Goal: Information Seeking & Learning: Find specific fact

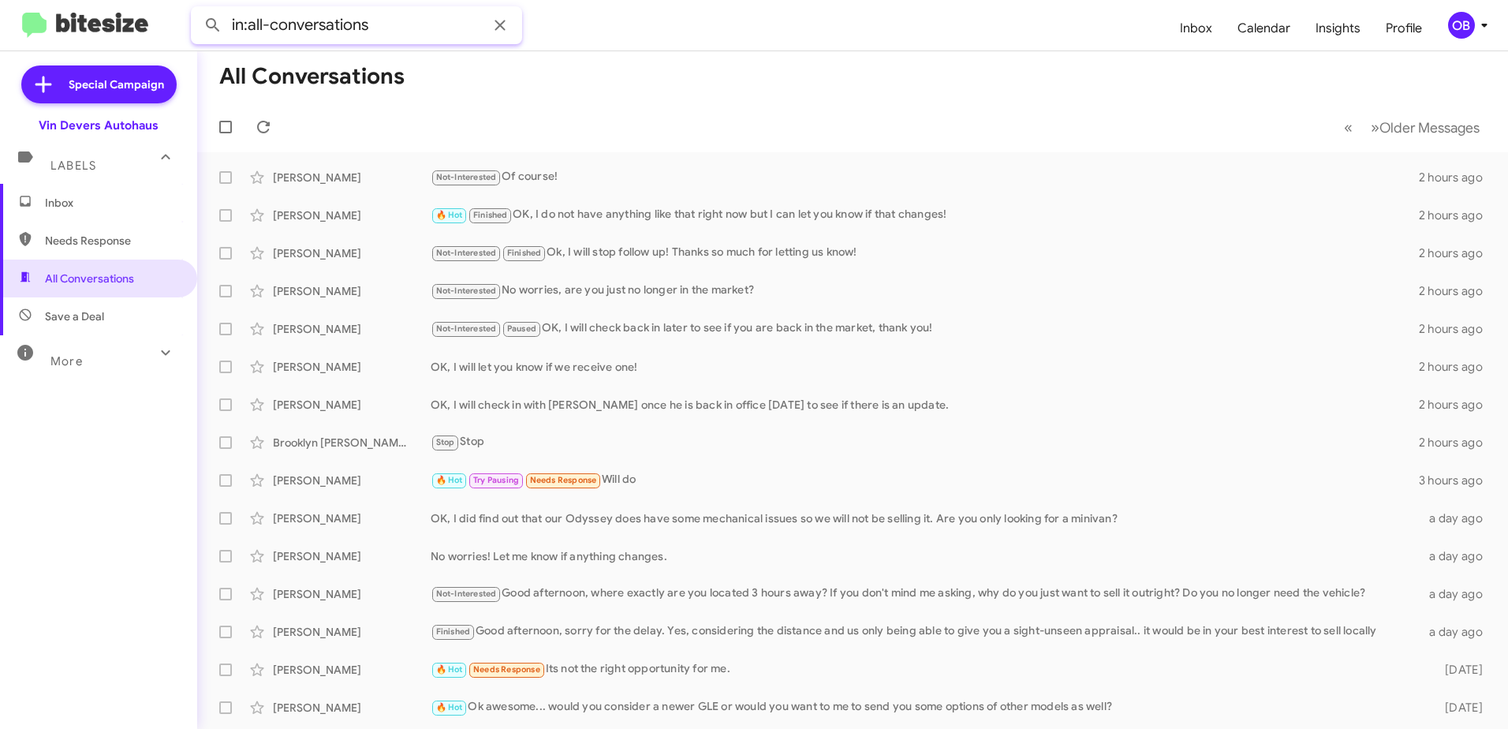
click at [398, 28] on input "in:all-conversations" at bounding box center [356, 25] width 331 height 38
drag, startPoint x: 398, startPoint y: 28, endPoint x: 285, endPoint y: 39, distance: 114.2
click at [285, 39] on input "in:all-conversations" at bounding box center [356, 25] width 331 height 38
click at [391, 32] on input "in:all-conversations" at bounding box center [356, 25] width 331 height 38
click at [197, 9] on button at bounding box center [213, 25] width 32 height 32
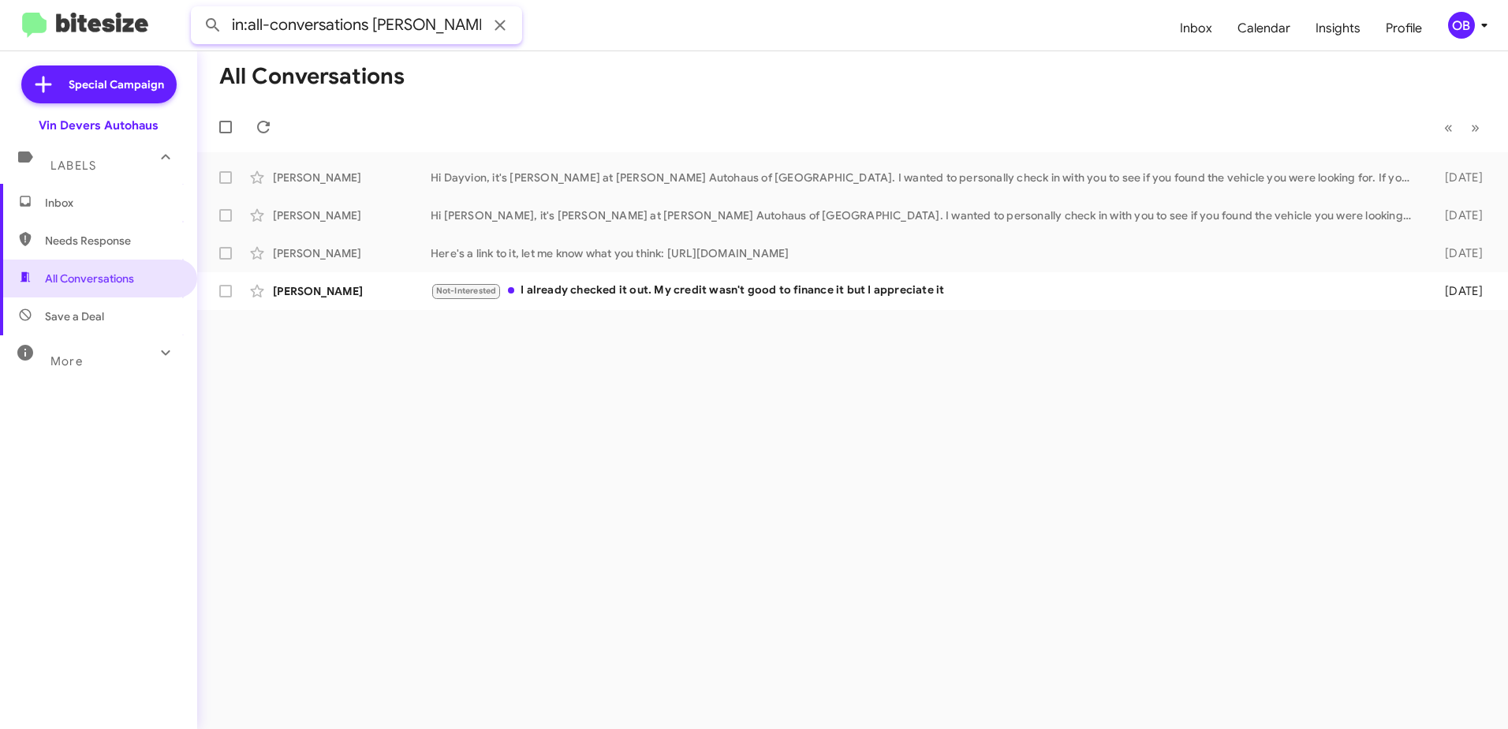
drag, startPoint x: 442, startPoint y: 28, endPoint x: 375, endPoint y: 24, distance: 67.1
click at [375, 24] on input "in:all-conversations mike day" at bounding box center [356, 25] width 331 height 38
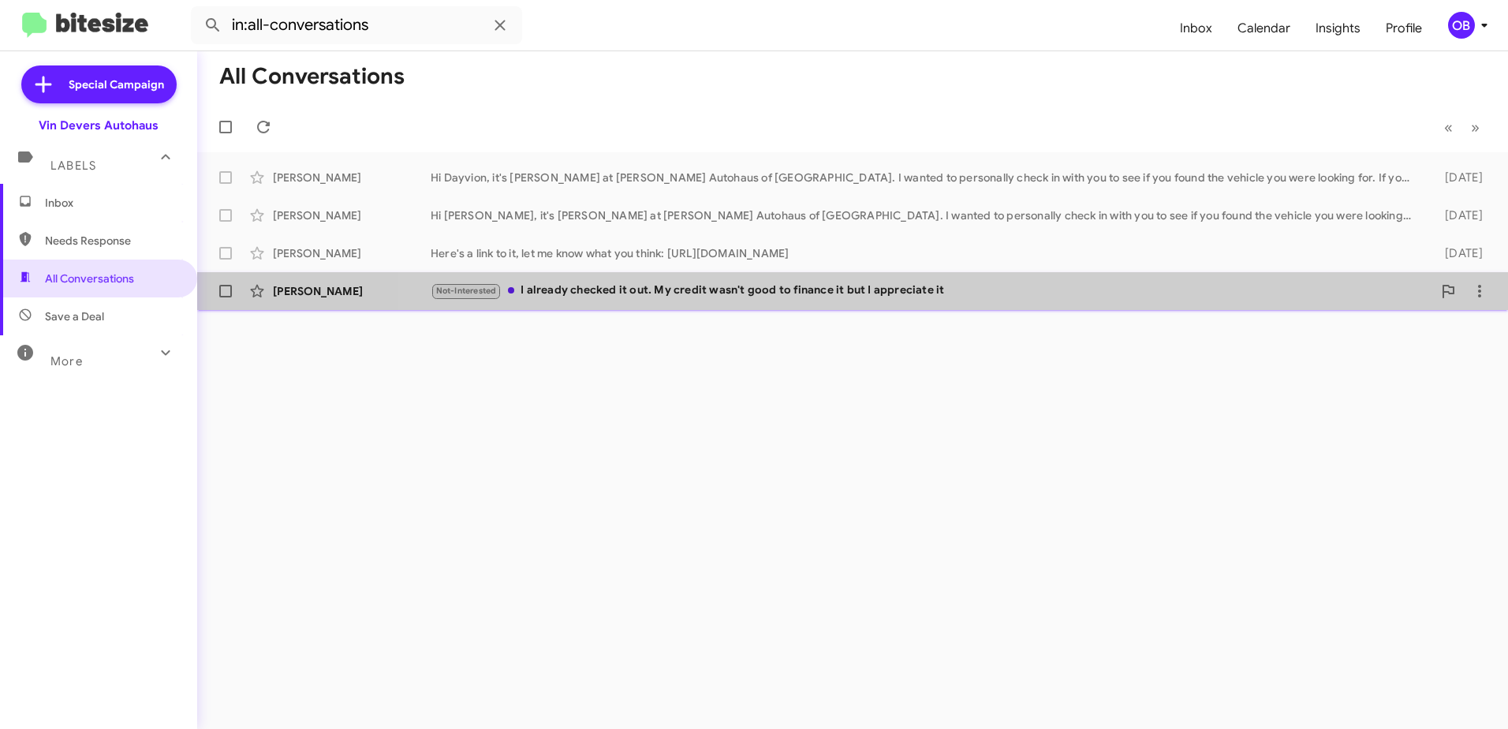
click at [1014, 279] on div "Mike Mena Not-Interested I already checked it out. My credit wasn't good to fin…" at bounding box center [853, 291] width 1286 height 32
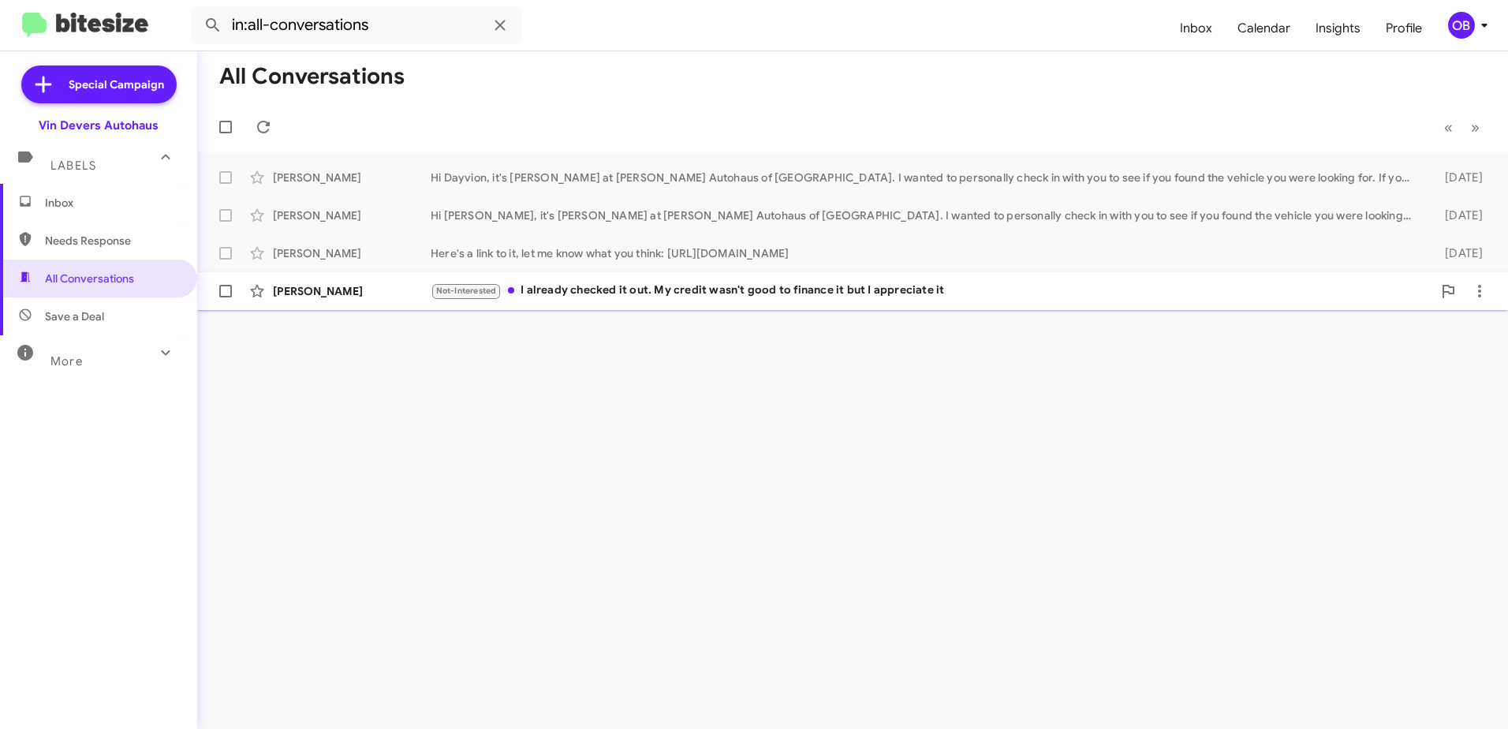
type input "in:all-conversations mike day"
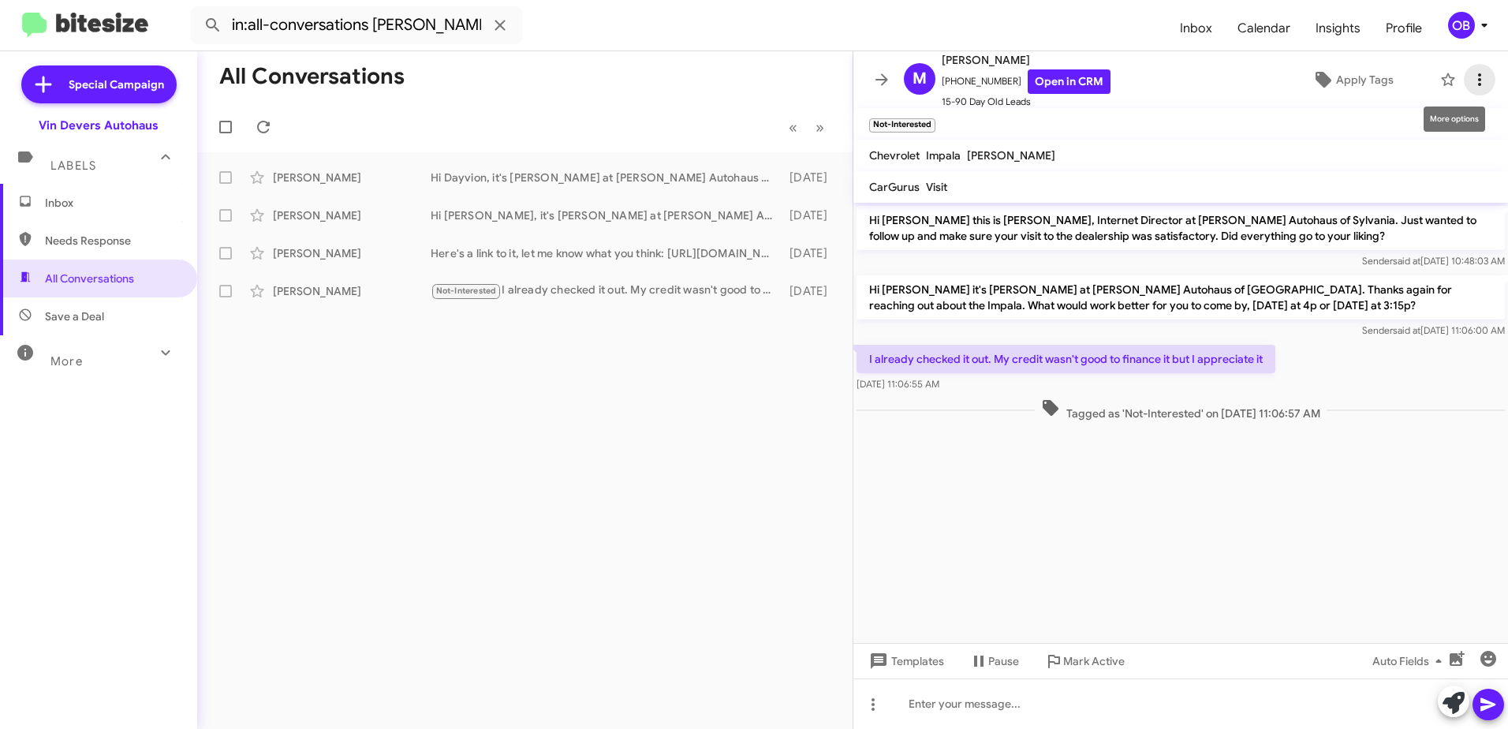
click at [1470, 76] on icon at bounding box center [1479, 79] width 19 height 19
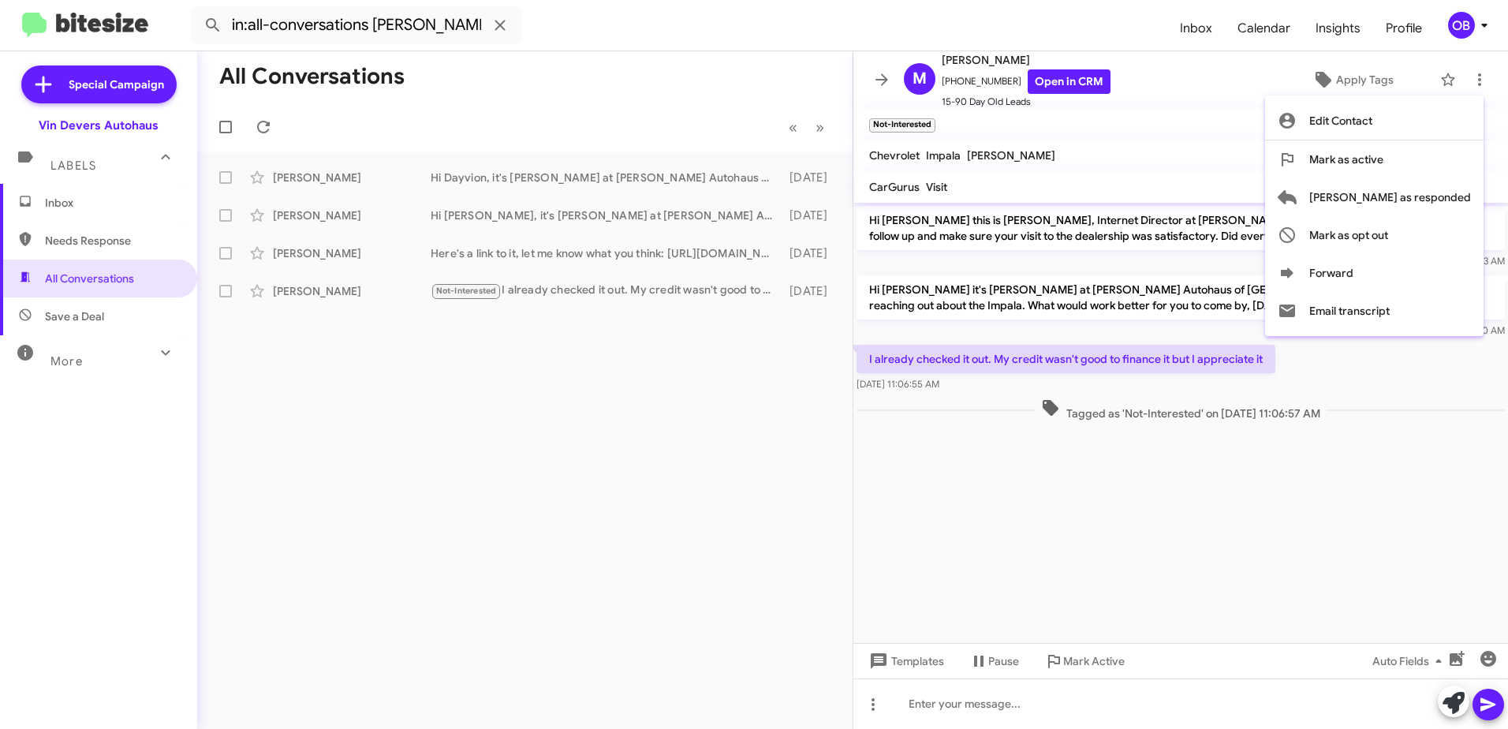
click at [671, 366] on div at bounding box center [754, 364] width 1508 height 729
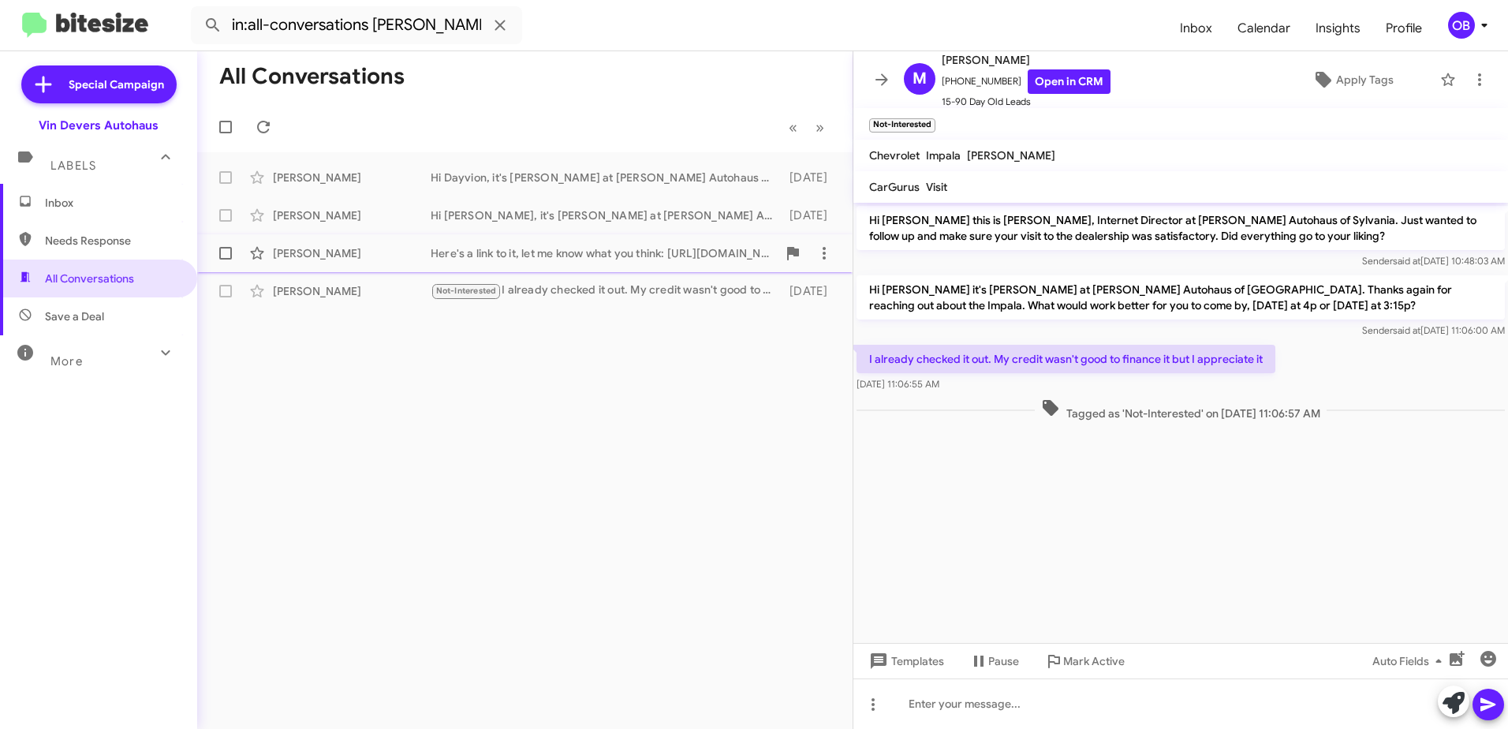
click at [599, 241] on div "Mike Williams Here's a link to it, let me know what you think: https://www.vind…" at bounding box center [525, 253] width 630 height 32
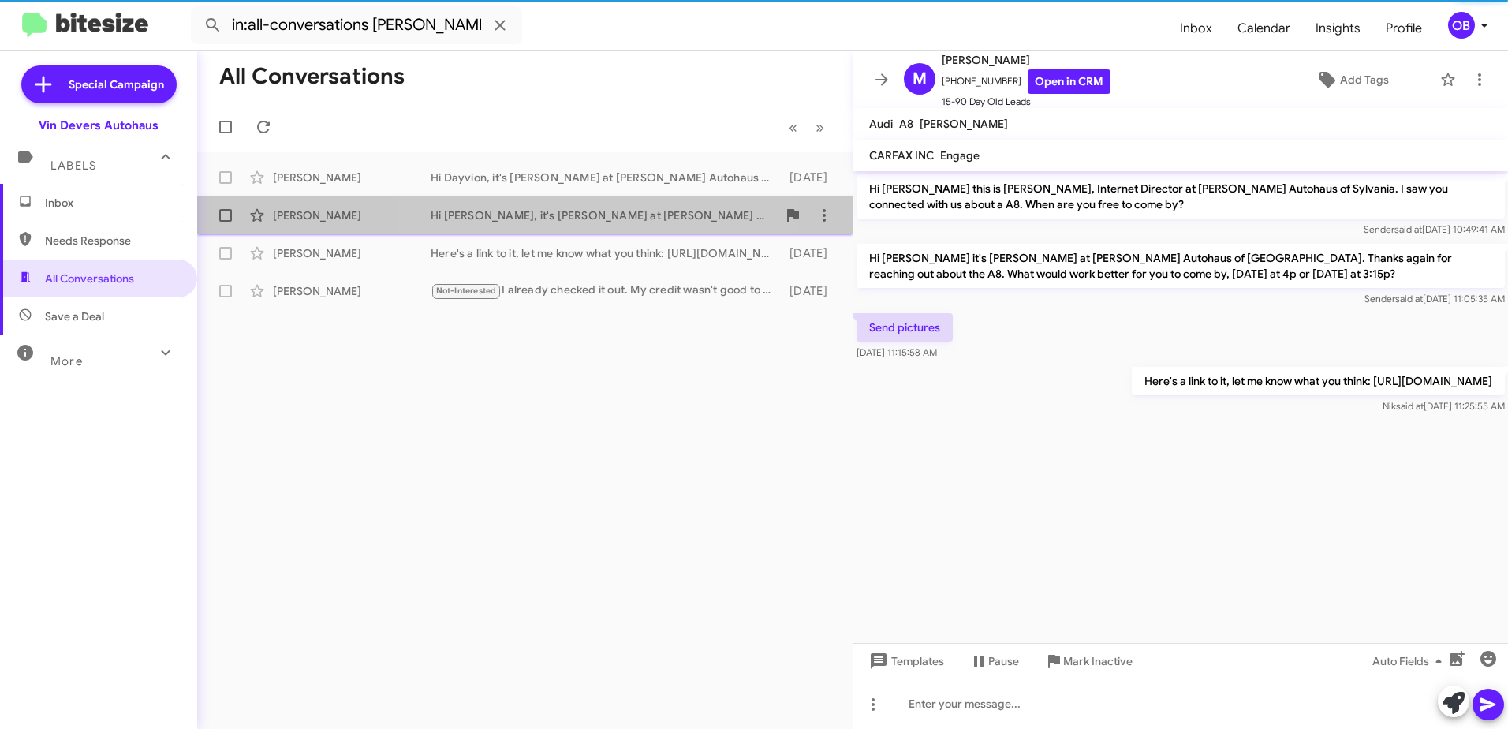
click at [599, 219] on div "Hi Mike, it's Aubrey Devers at Vin Devers Autohaus of Sylvania. I wanted to per…" at bounding box center [604, 215] width 346 height 16
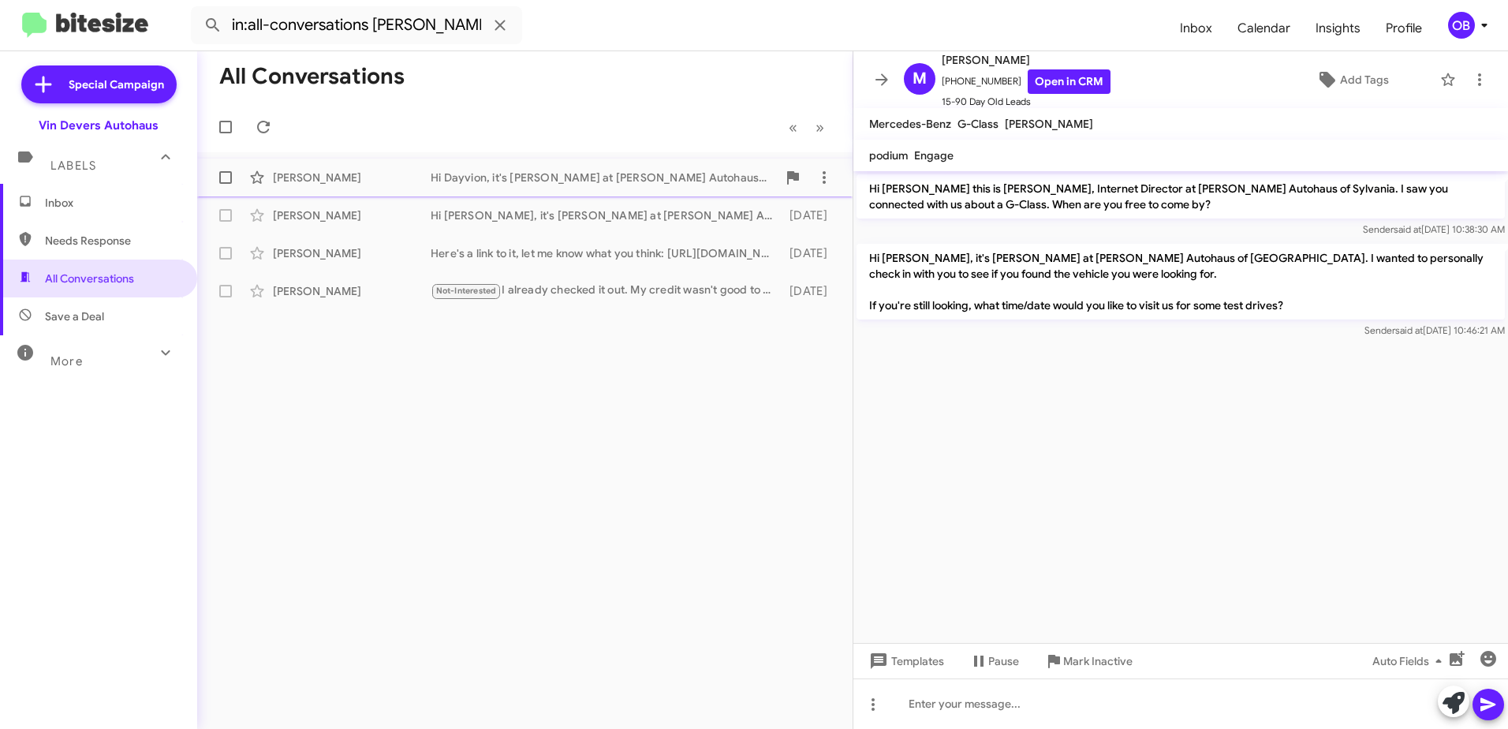
click at [607, 189] on div "Dayvion Smith Hi Dayvion, it's Aubrey Devers at Vin Devers Autohaus of Sylvania…" at bounding box center [525, 178] width 630 height 32
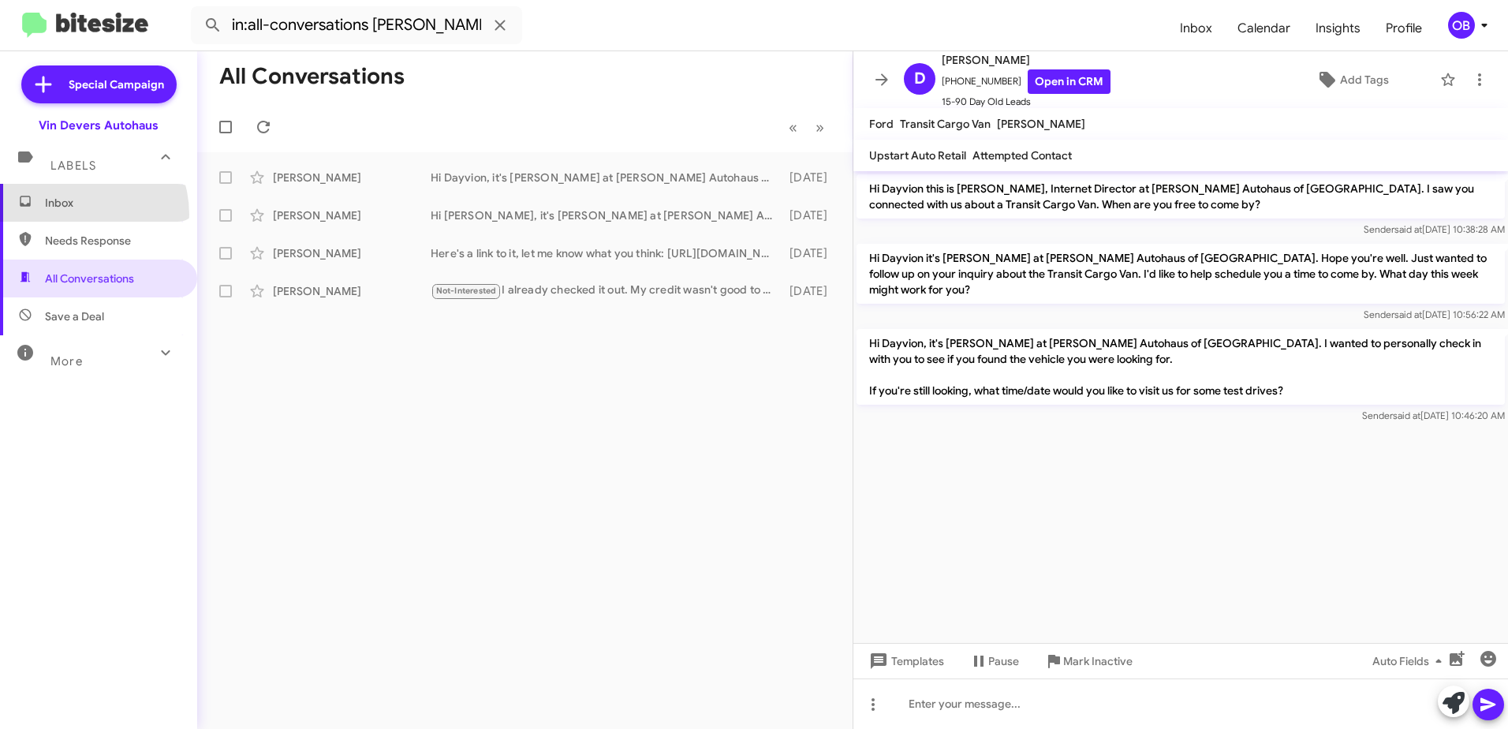
click at [71, 215] on span "Inbox" at bounding box center [98, 203] width 197 height 38
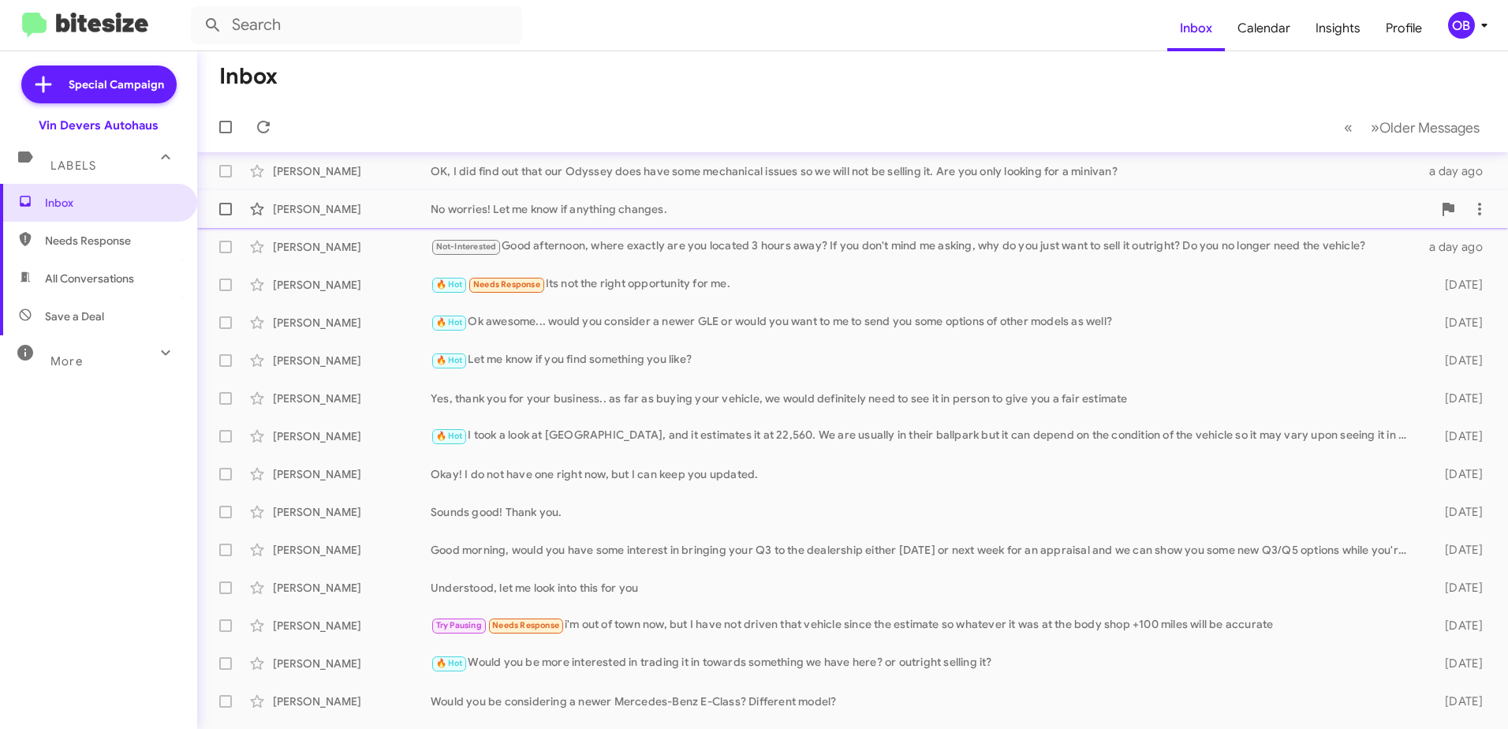
scroll to position [79, 0]
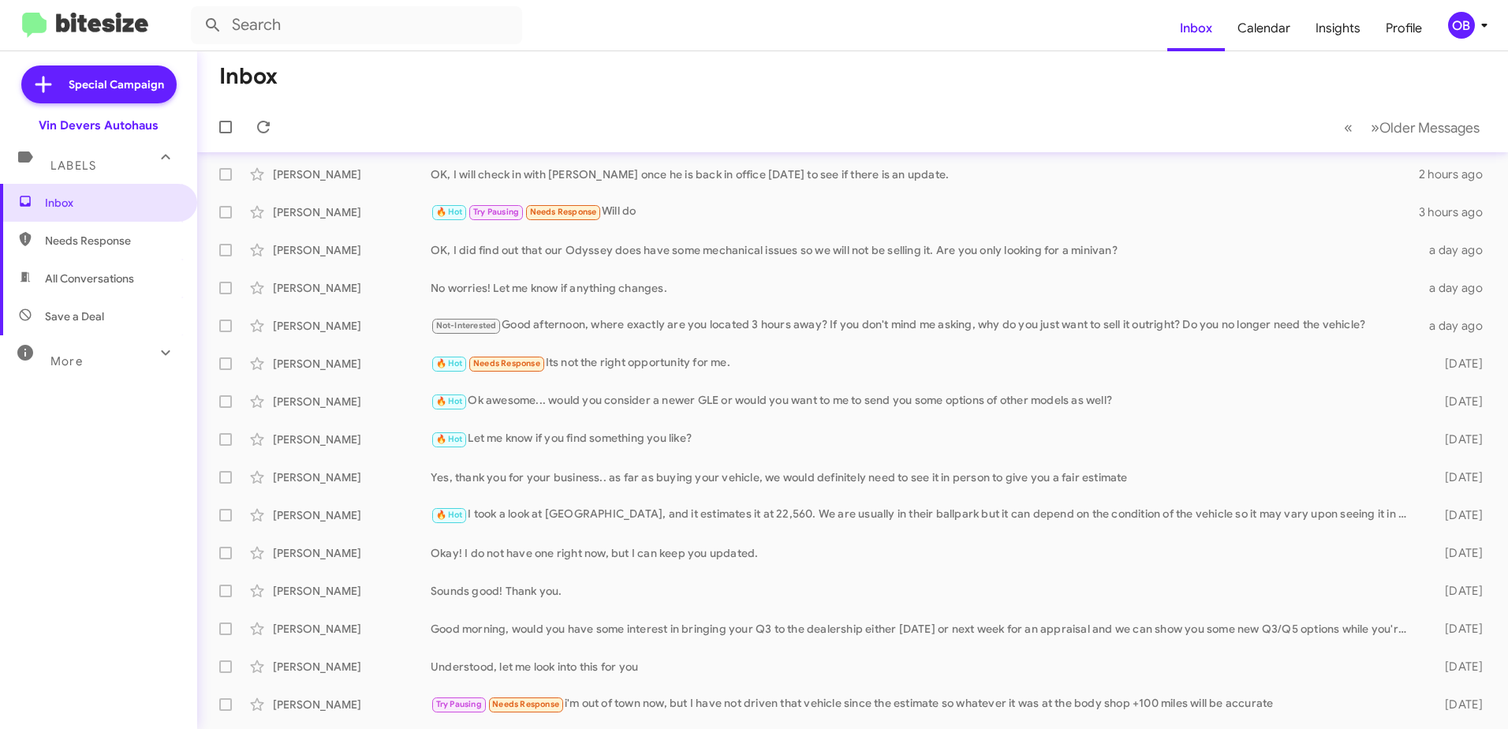
click at [120, 279] on span "All Conversations" at bounding box center [89, 279] width 89 height 16
type input "in:all-conversations"
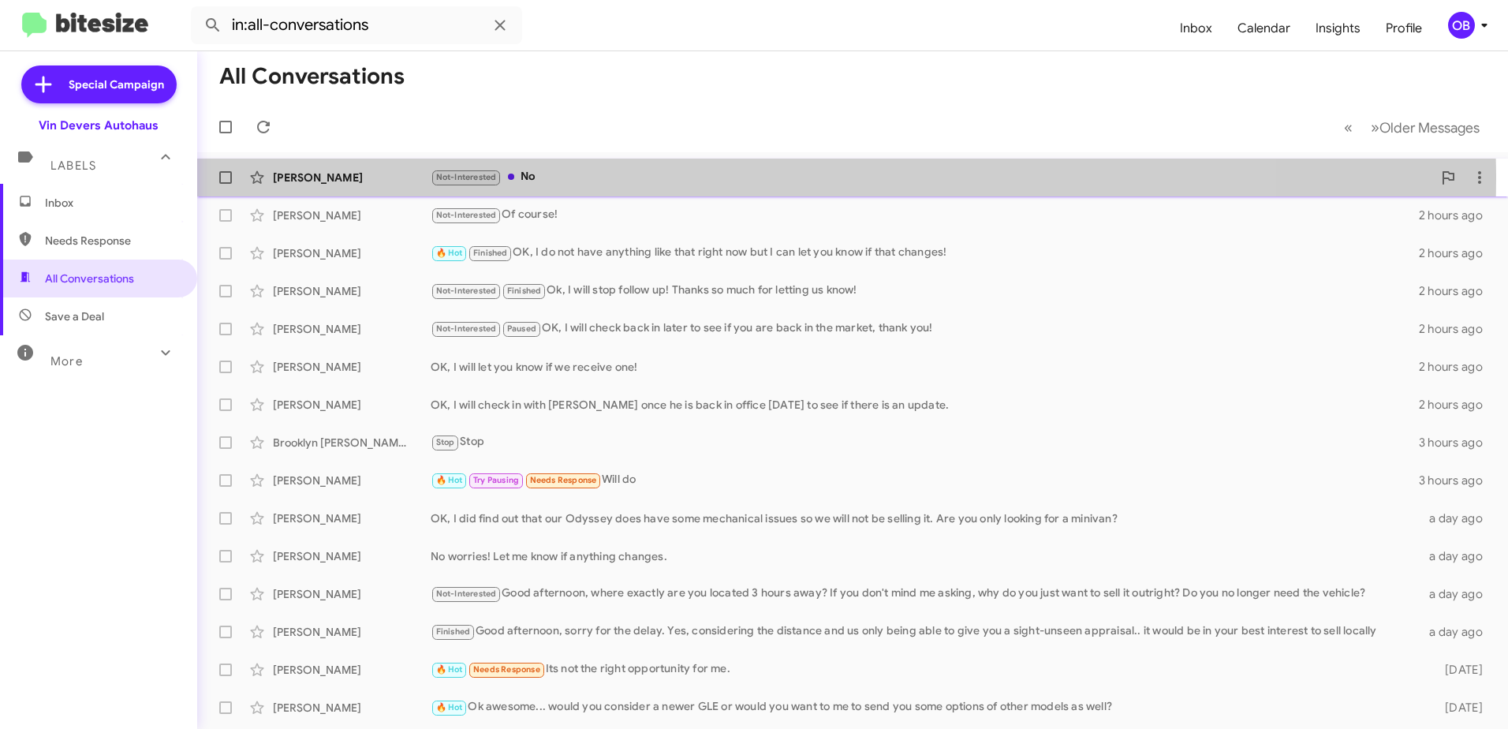
click at [685, 179] on div "Not-Interested No" at bounding box center [932, 177] width 1002 height 18
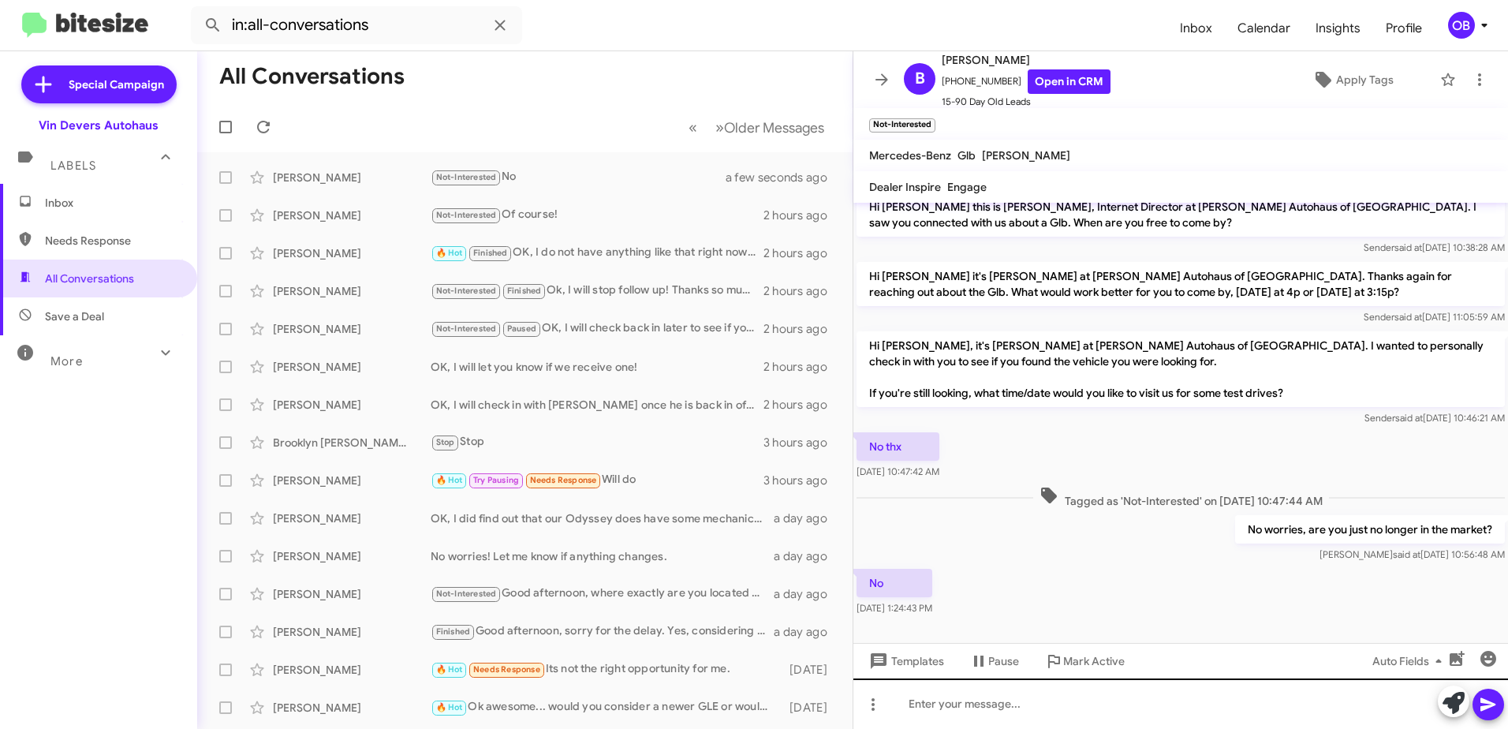
scroll to position [17, 0]
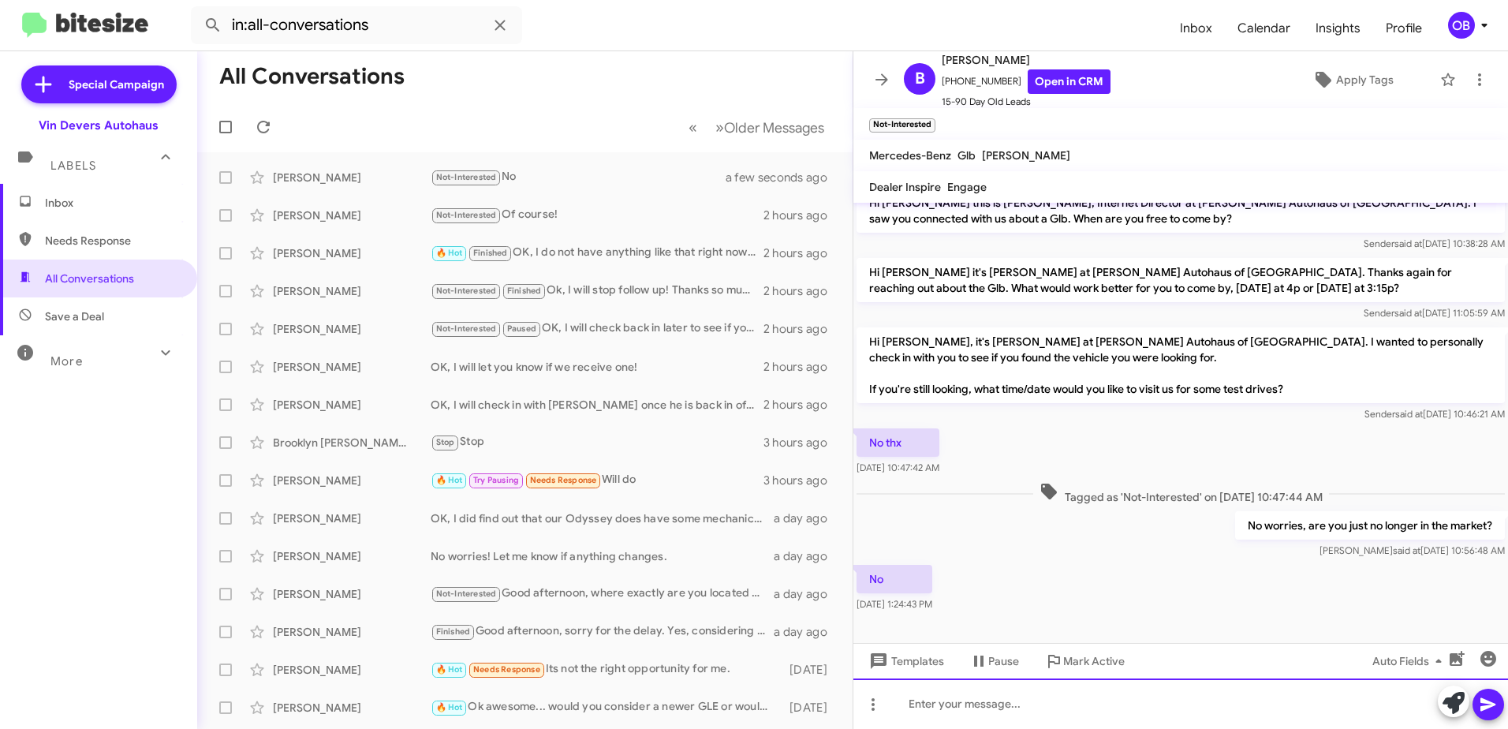
click at [1077, 704] on div at bounding box center [1180, 703] width 655 height 50
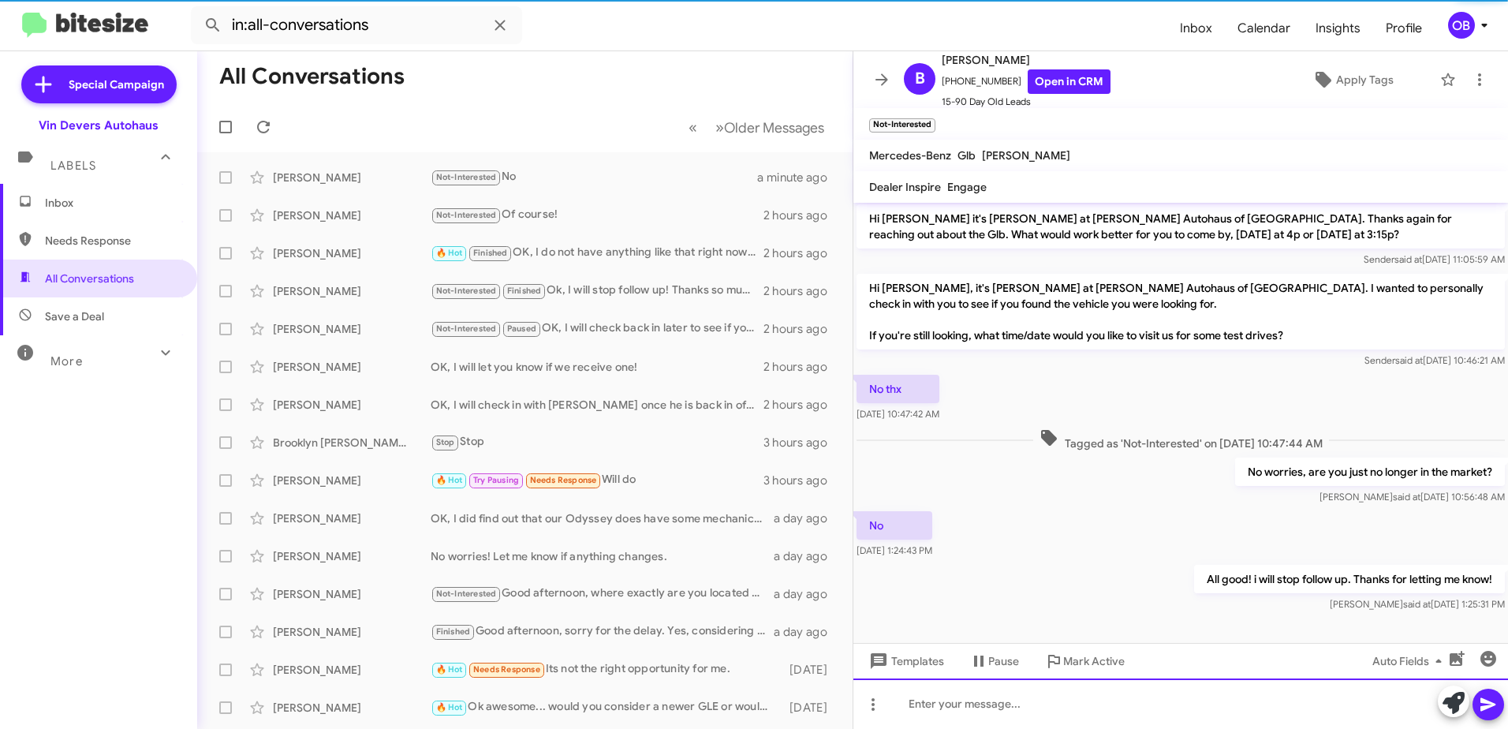
scroll to position [75, 0]
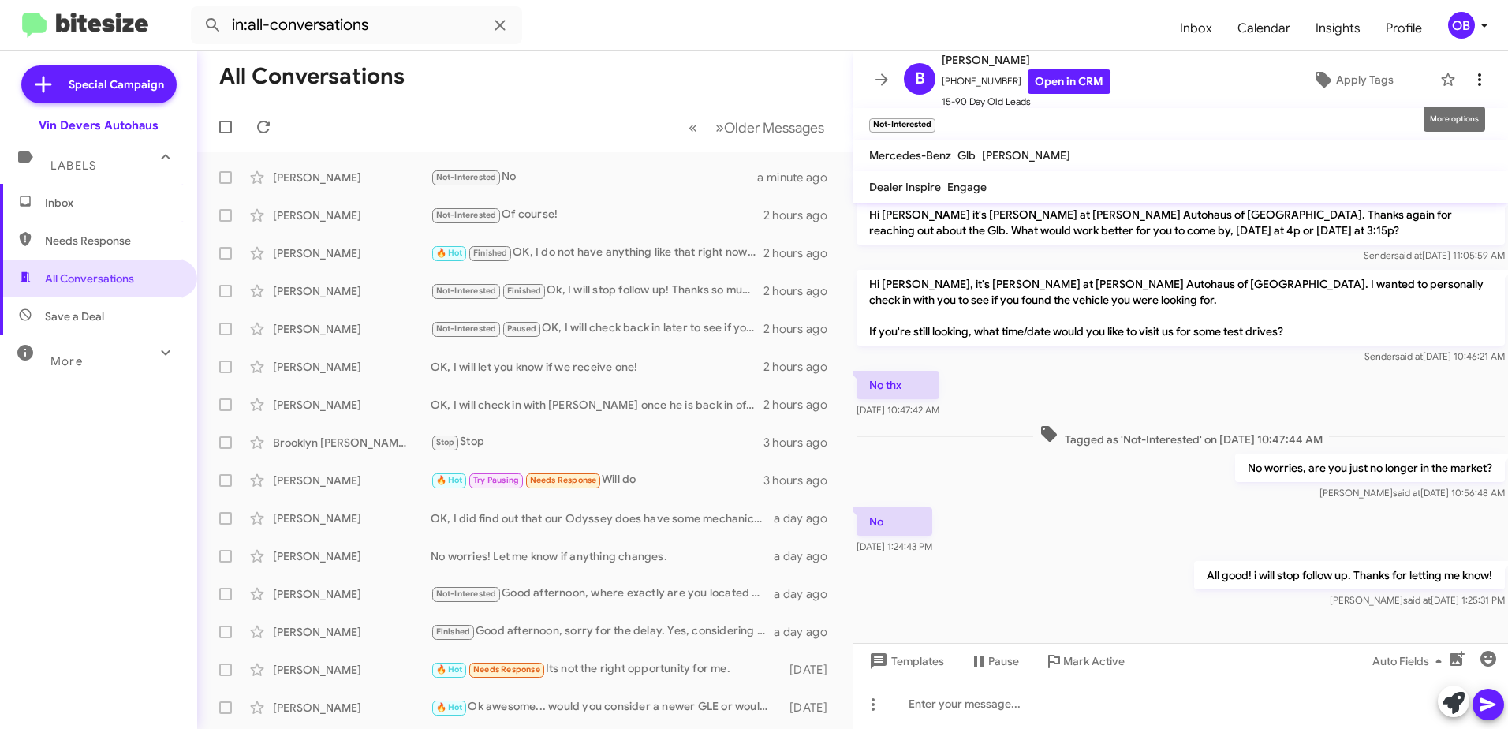
click at [1470, 73] on icon at bounding box center [1479, 79] width 19 height 19
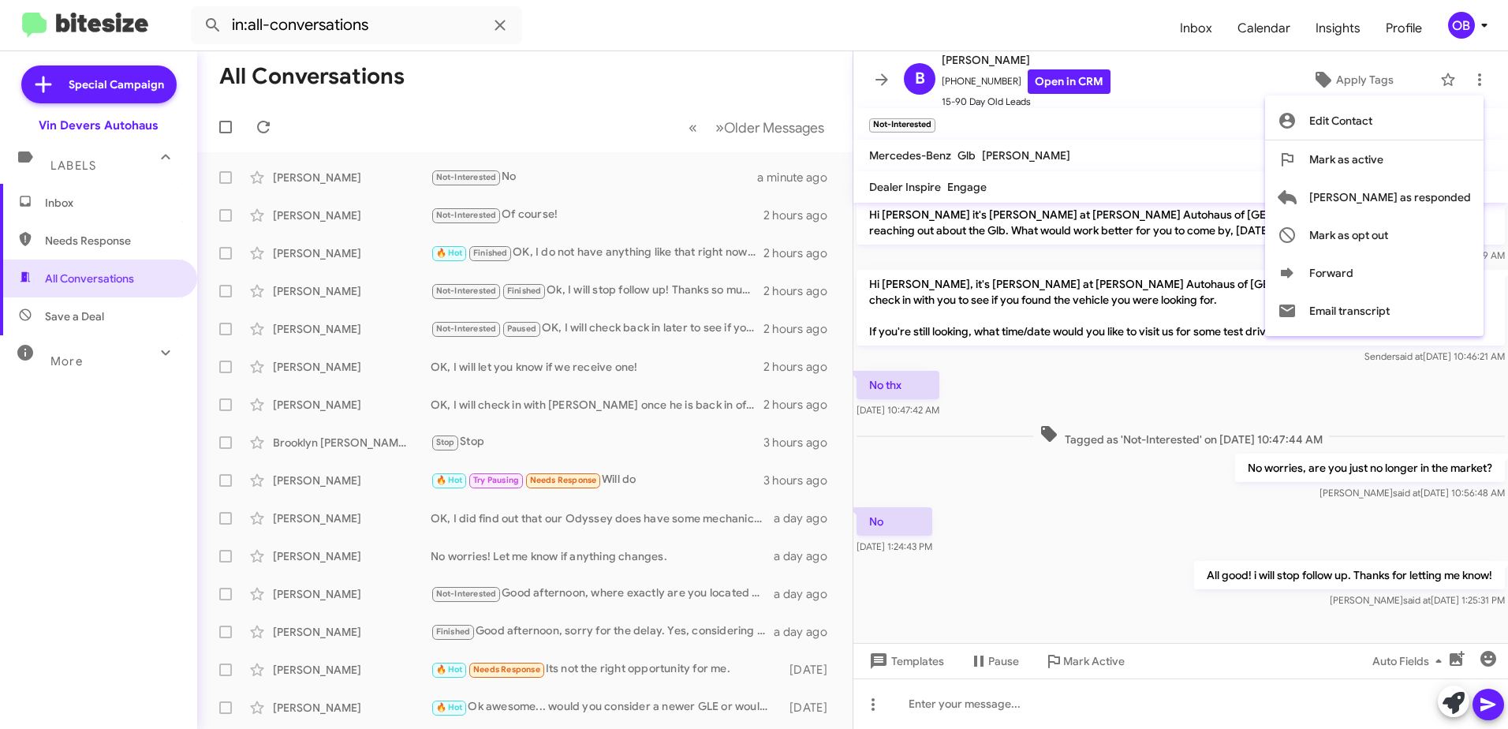
click at [1096, 253] on div at bounding box center [754, 364] width 1508 height 729
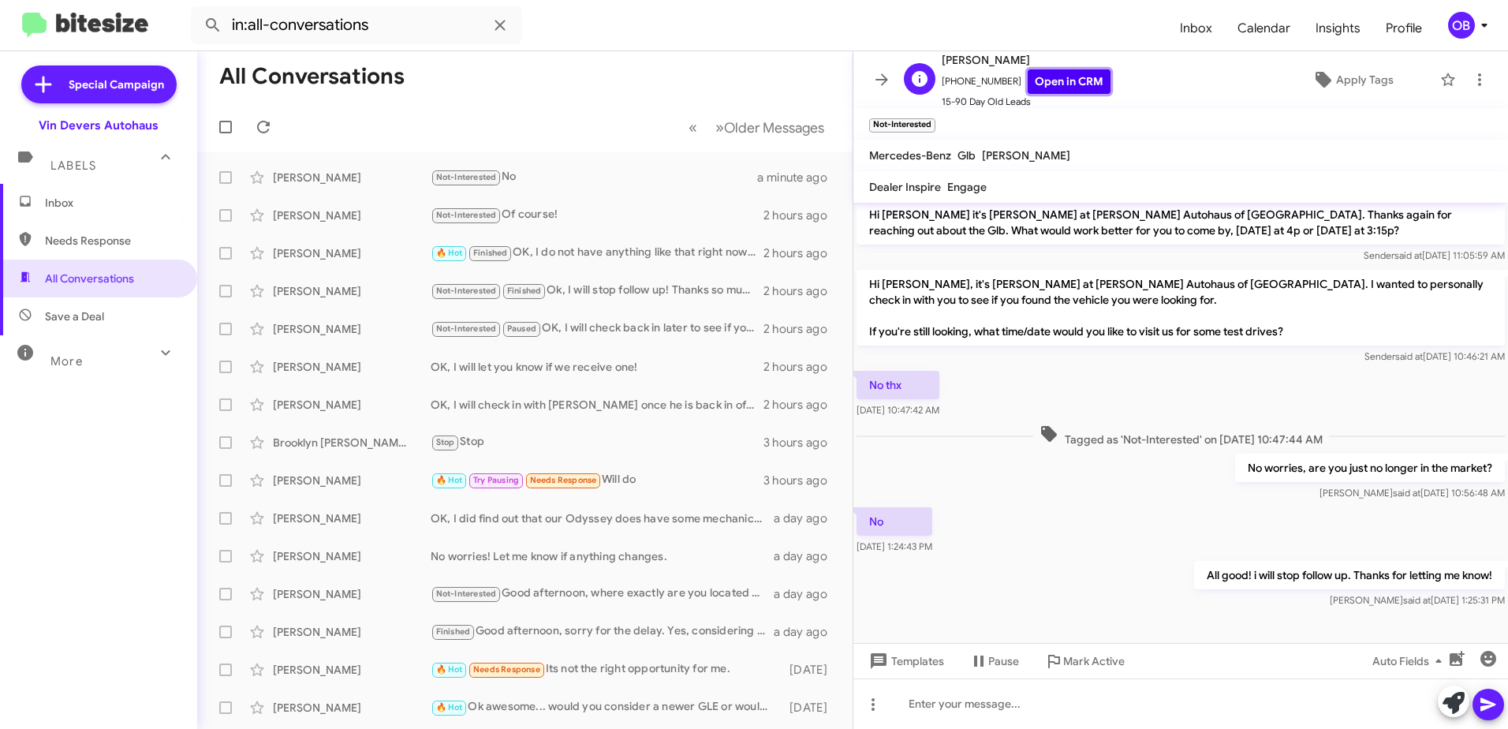
click at [1058, 77] on link "Open in CRM" at bounding box center [1069, 81] width 83 height 24
click at [409, 35] on input "in:all-conversations" at bounding box center [356, 25] width 331 height 38
click at [197, 9] on button at bounding box center [213, 25] width 32 height 32
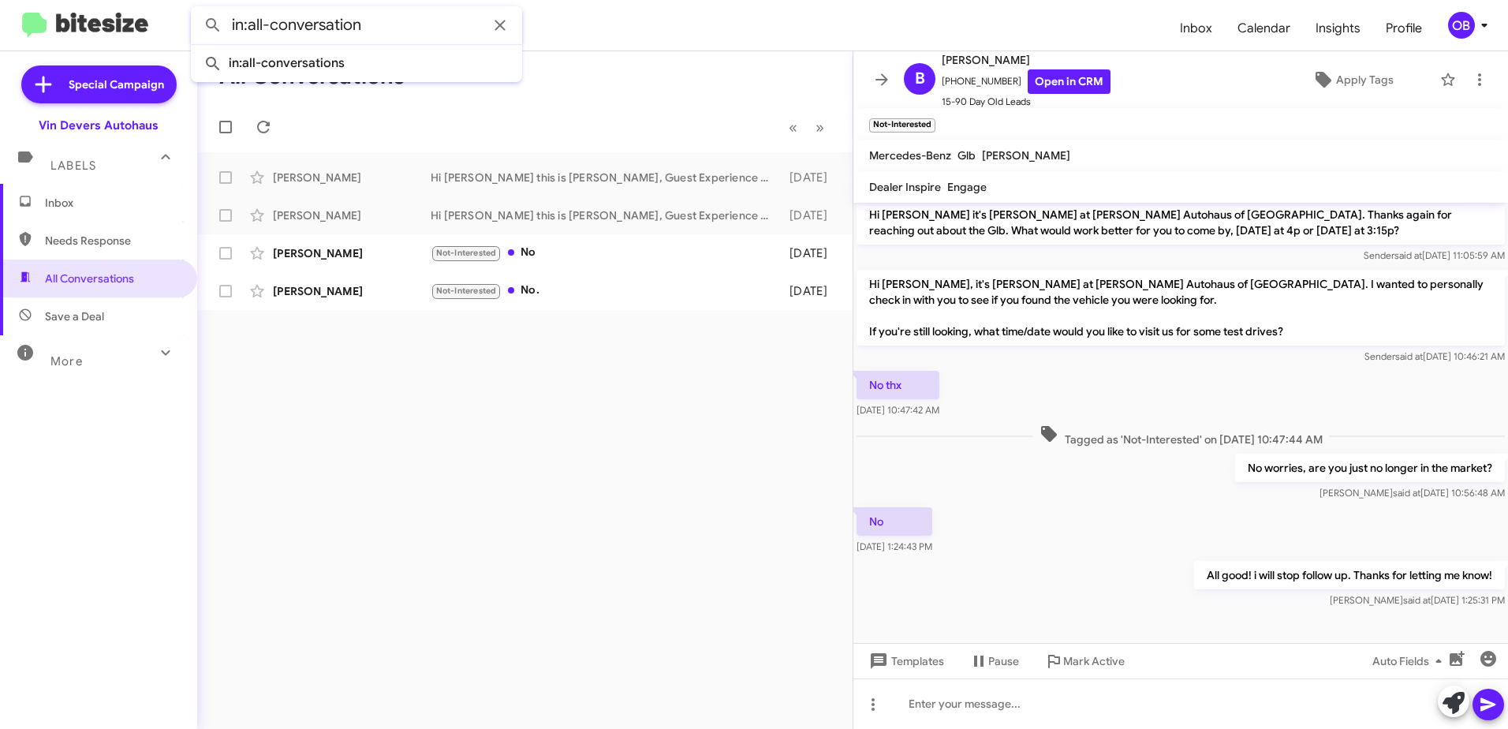
click at [131, 348] on div "More" at bounding box center [83, 354] width 140 height 29
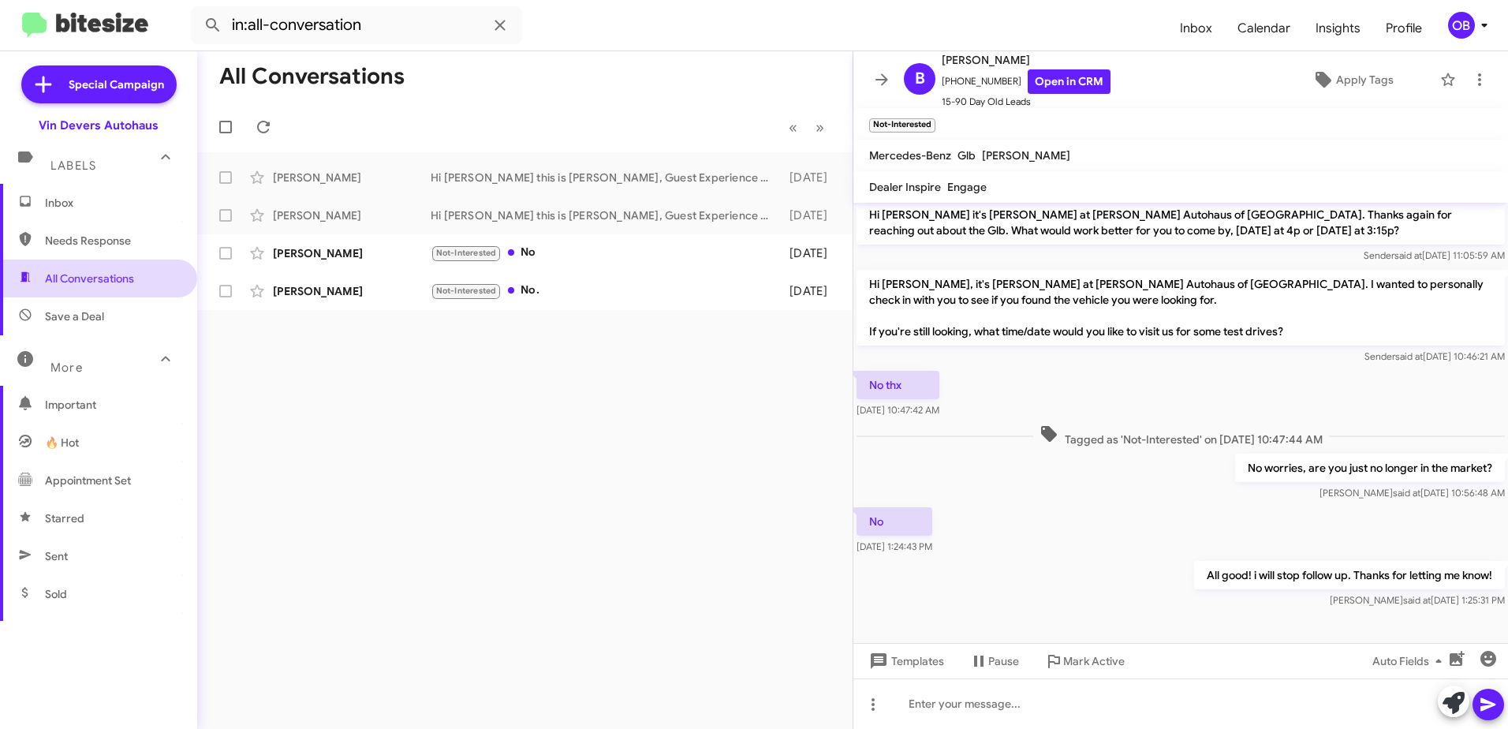
click at [110, 284] on span "All Conversations" at bounding box center [89, 279] width 89 height 16
type input "in:all-conversations"
